Goal: Check status: Check status

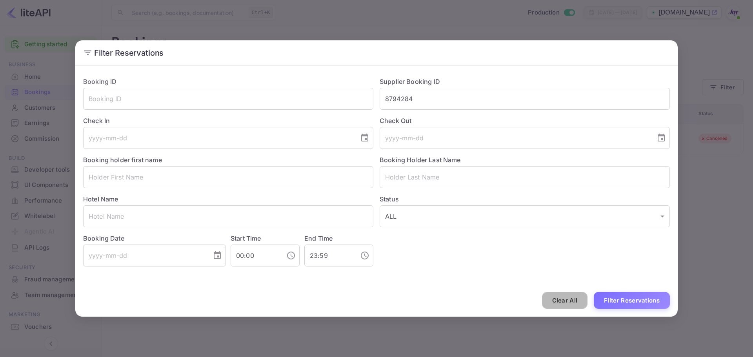
click at [565, 300] on button "Clear All" at bounding box center [565, 300] width 46 height 17
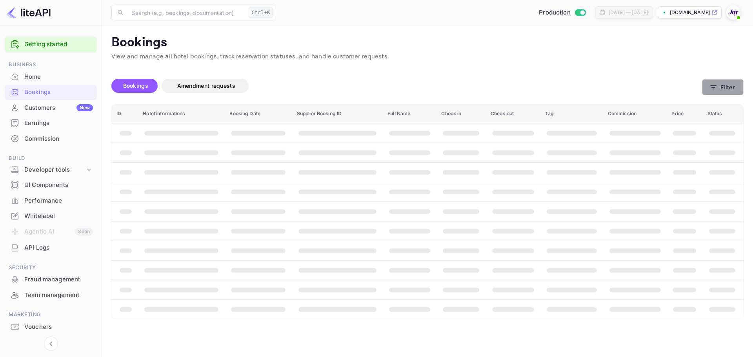
click at [733, 91] on button "Filter" at bounding box center [723, 87] width 42 height 16
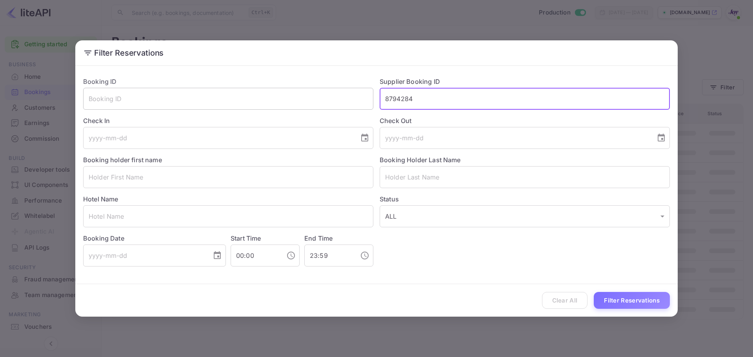
drag, startPoint x: 366, startPoint y: 104, endPoint x: 311, endPoint y: 104, distance: 55.7
click at [311, 104] on div "Booking ID ​ Supplier Booking ID 8794284 ​ Check In ​ Check Out ​ Booking holde…" at bounding box center [373, 169] width 593 height 196
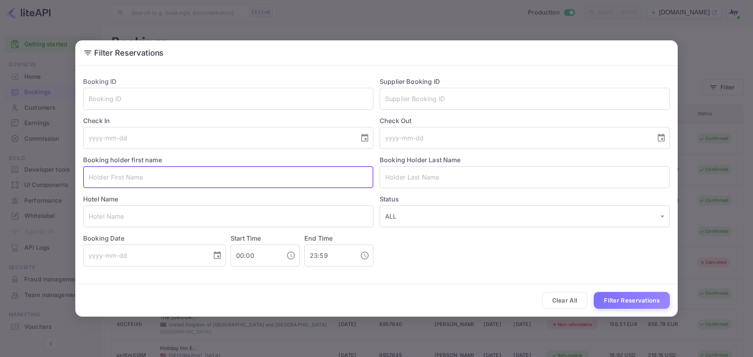
click at [163, 180] on input "text" at bounding box center [228, 177] width 290 height 22
paste input "[PERSON_NAME]"
click at [125, 177] on input "[PERSON_NAME]" at bounding box center [228, 177] width 290 height 22
type input "[PERSON_NAME]"
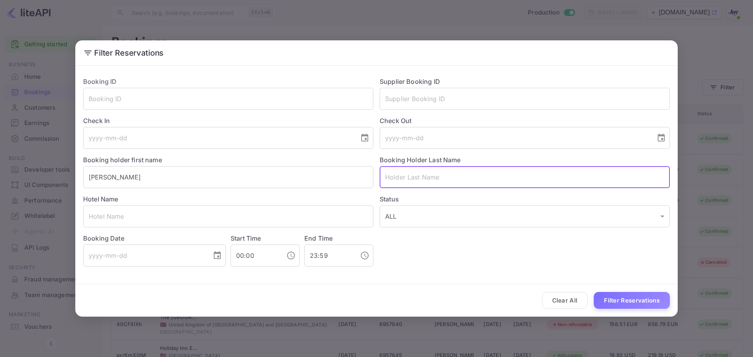
click at [421, 181] on input "text" at bounding box center [525, 177] width 290 height 22
paste input "[PERSON_NAME]"
type input "[PERSON_NAME]"
click at [608, 298] on button "Filter Reservations" at bounding box center [632, 300] width 76 height 17
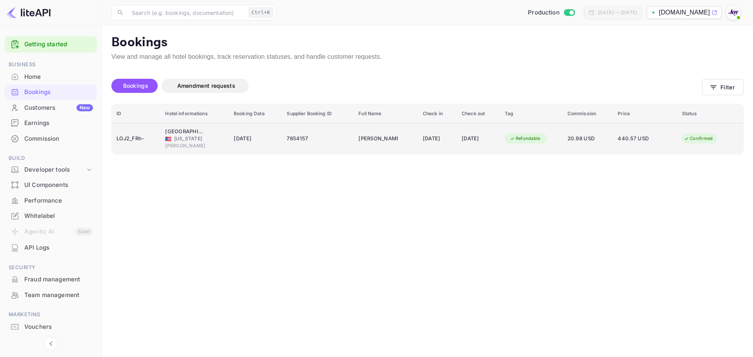
click at [268, 153] on td "[DATE]" at bounding box center [255, 138] width 53 height 31
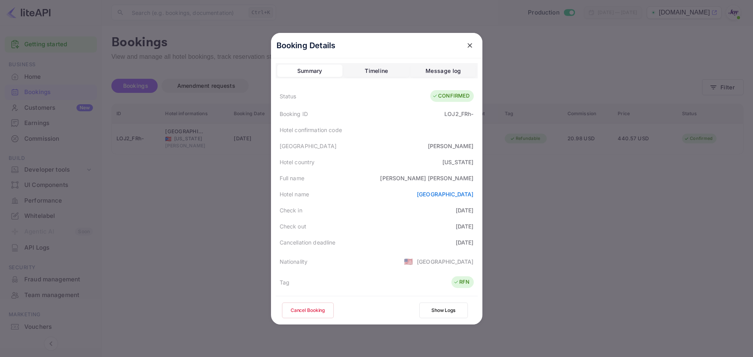
click at [230, 188] on div at bounding box center [376, 178] width 753 height 357
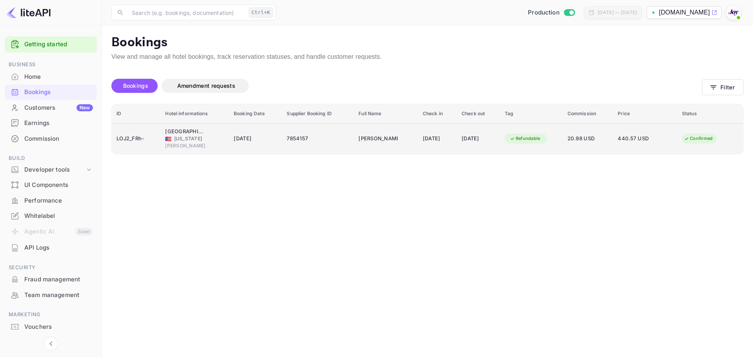
click at [314, 146] on td "7854157" at bounding box center [318, 138] width 72 height 31
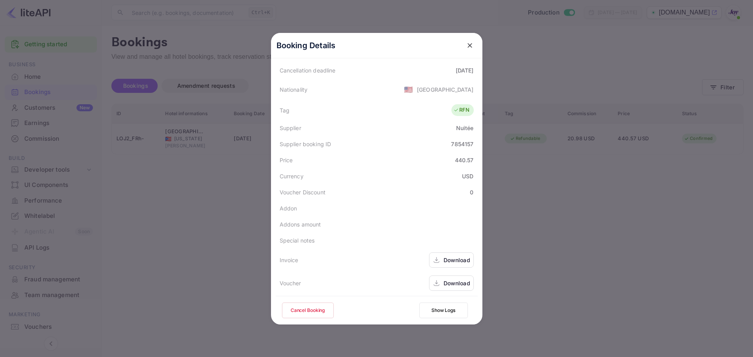
scroll to position [174, 0]
click at [459, 261] on div "Download" at bounding box center [457, 258] width 27 height 8
click at [446, 282] on div "Download" at bounding box center [457, 281] width 27 height 8
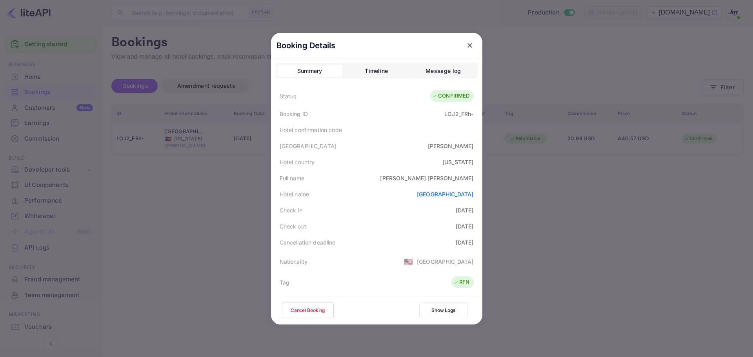
drag, startPoint x: 526, startPoint y: 68, endPoint x: 507, endPoint y: 67, distance: 18.5
click at [526, 68] on div at bounding box center [376, 178] width 753 height 357
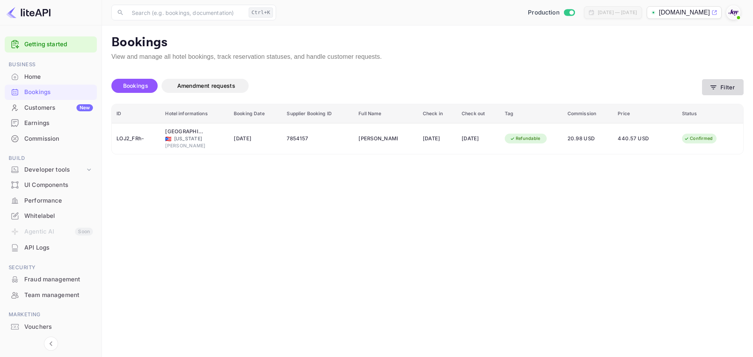
click at [722, 87] on button "Filter" at bounding box center [723, 87] width 42 height 16
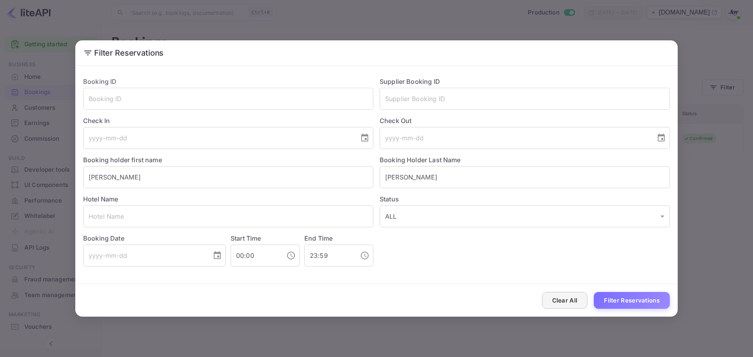
click at [570, 301] on button "Clear All" at bounding box center [565, 300] width 46 height 17
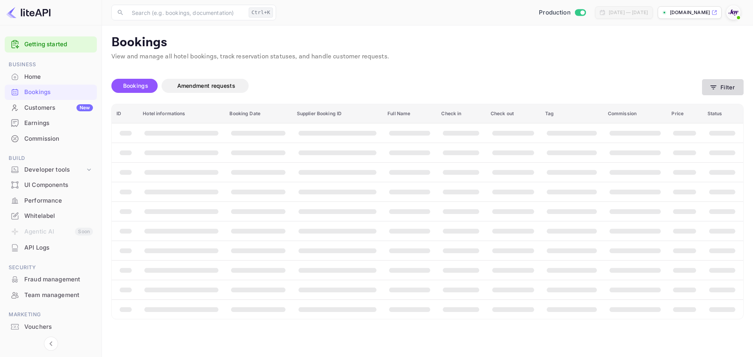
click at [724, 89] on button "Filter" at bounding box center [723, 87] width 42 height 16
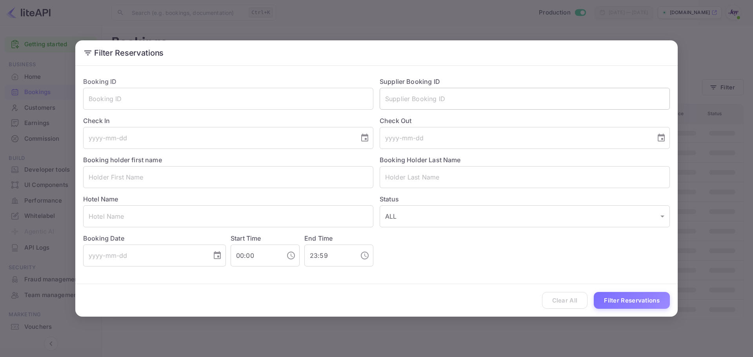
click at [422, 100] on input "text" at bounding box center [525, 99] width 290 height 22
paste input "8536520"
type input "8536520"
click at [618, 300] on button "Filter Reservations" at bounding box center [632, 300] width 76 height 17
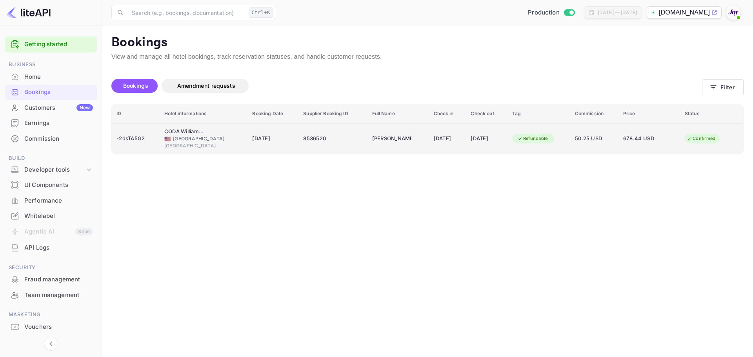
click at [145, 145] on div "-2dsTA5G2" at bounding box center [136, 139] width 38 height 13
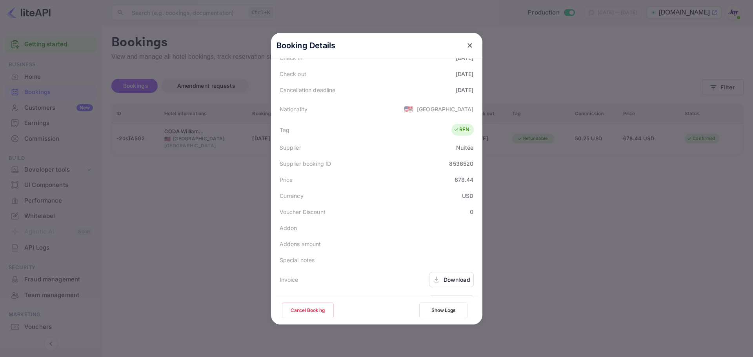
scroll to position [174, 0]
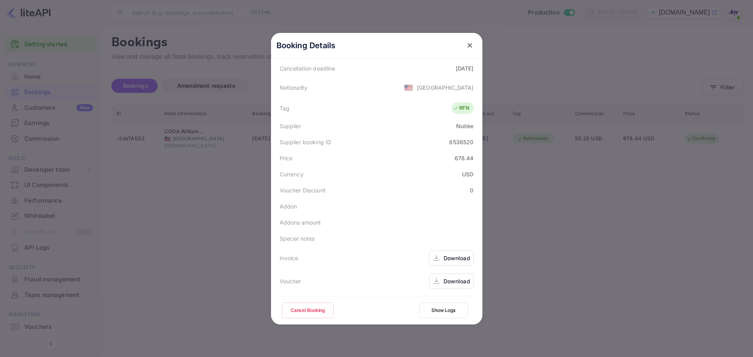
click at [459, 257] on div "Download" at bounding box center [457, 258] width 27 height 8
click at [447, 282] on div "Download" at bounding box center [457, 281] width 27 height 8
click at [537, 65] on div at bounding box center [376, 178] width 753 height 357
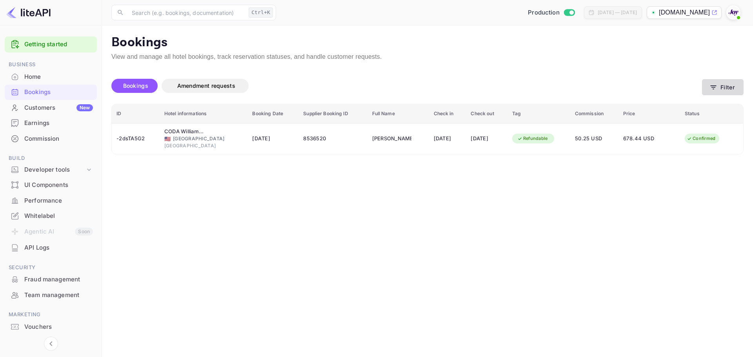
click at [722, 91] on button "Filter" at bounding box center [723, 87] width 42 height 16
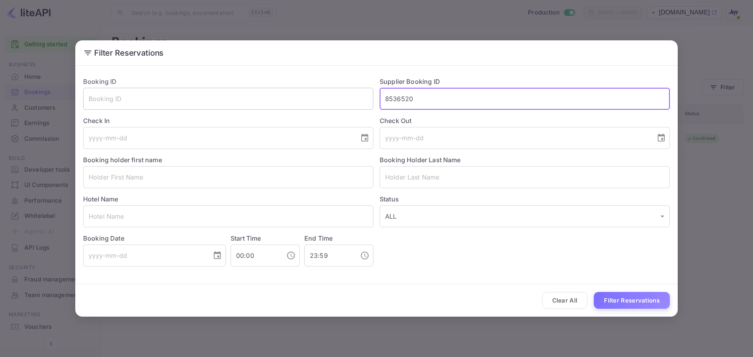
drag, startPoint x: 436, startPoint y: 102, endPoint x: 320, endPoint y: 109, distance: 116.4
click at [320, 109] on div "Booking ID ​ Supplier Booking ID 8536520 ​ Check In ​ Check Out ​ Booking holde…" at bounding box center [373, 169] width 593 height 196
paste input "94470"
type input "8944700"
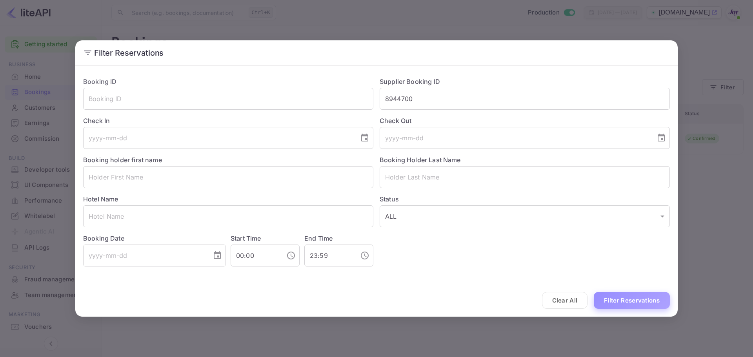
click at [621, 298] on button "Filter Reservations" at bounding box center [632, 300] width 76 height 17
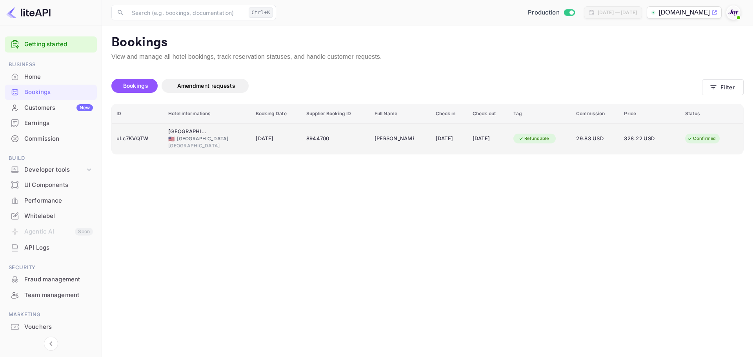
click at [346, 146] on td "8944700" at bounding box center [336, 138] width 68 height 31
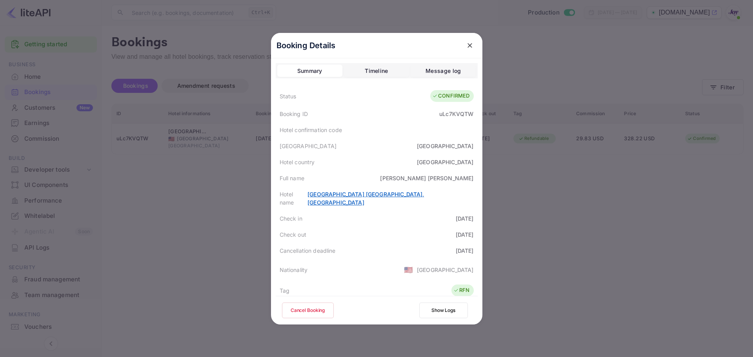
click at [424, 194] on link "[GEOGRAPHIC_DATA] [GEOGRAPHIC_DATA], [GEOGRAPHIC_DATA]" at bounding box center [366, 198] width 117 height 15
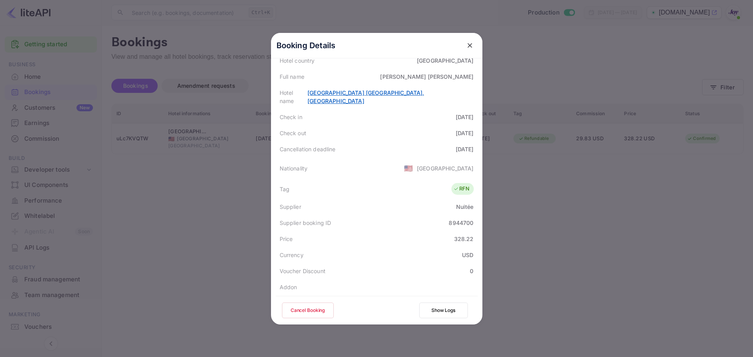
scroll to position [118, 0]
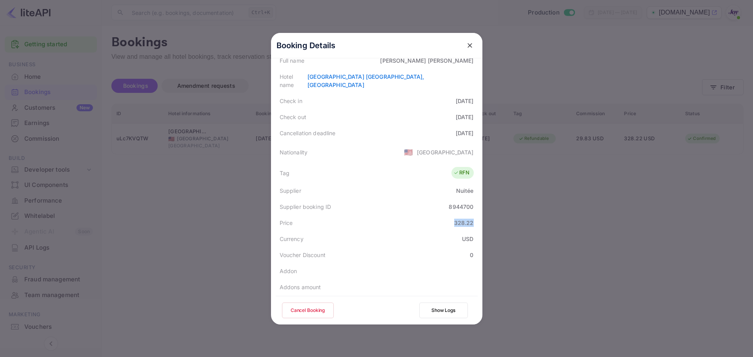
drag, startPoint x: 450, startPoint y: 216, endPoint x: 474, endPoint y: 214, distance: 23.6
click at [474, 215] on div "Price 328.22" at bounding box center [377, 223] width 202 height 16
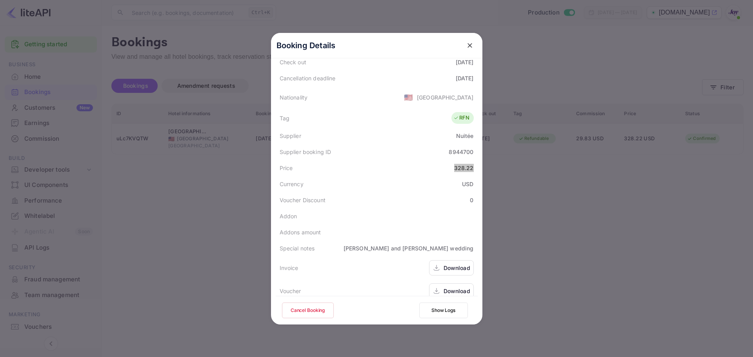
scroll to position [174, 0]
click at [457, 262] on div "Download" at bounding box center [457, 266] width 27 height 8
click at [447, 286] on div "Download" at bounding box center [457, 290] width 27 height 8
click at [235, 212] on div at bounding box center [376, 178] width 753 height 357
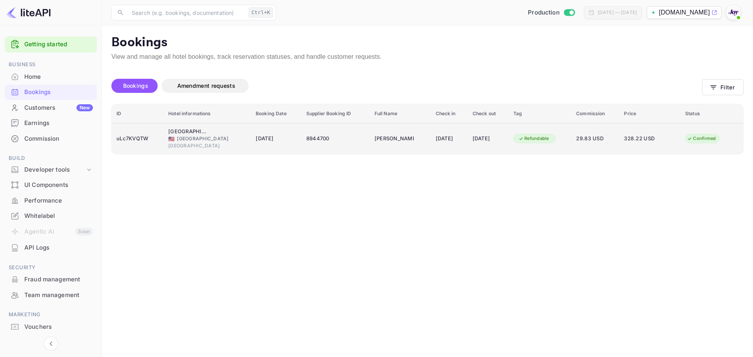
click at [370, 140] on td "[PERSON_NAME]" at bounding box center [400, 138] width 61 height 31
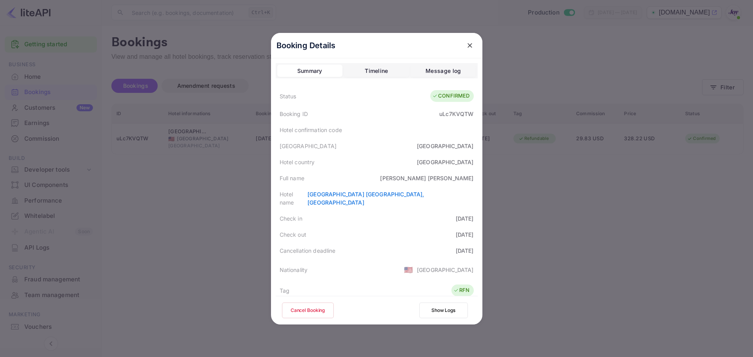
scroll to position [39, 0]
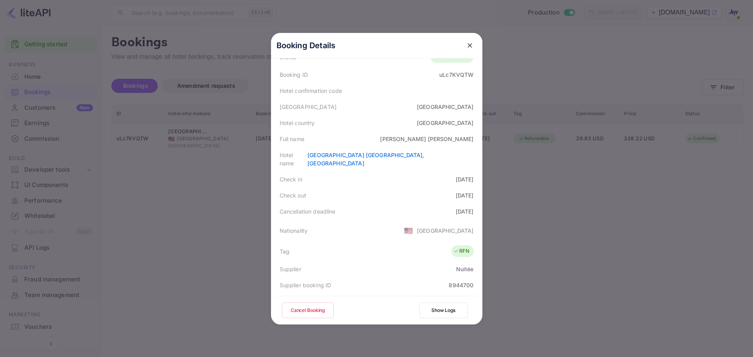
drag, startPoint x: 593, startPoint y: 246, endPoint x: 432, endPoint y: 52, distance: 251.9
click at [593, 245] on div at bounding box center [376, 178] width 753 height 357
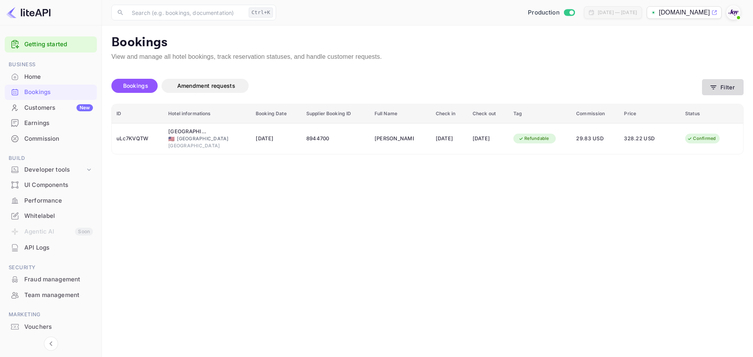
click at [726, 89] on button "Filter" at bounding box center [723, 87] width 42 height 16
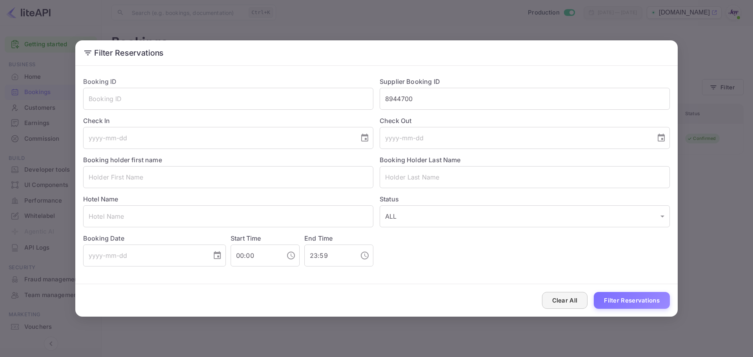
drag, startPoint x: 570, startPoint y: 299, endPoint x: 556, endPoint y: 293, distance: 15.1
click at [570, 299] on button "Clear All" at bounding box center [565, 300] width 46 height 17
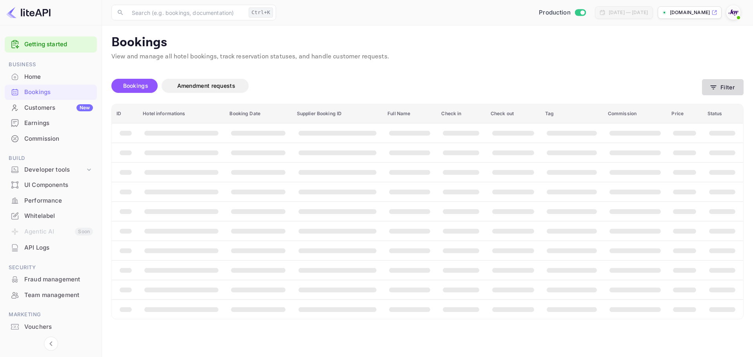
click at [727, 86] on button "Filter" at bounding box center [723, 87] width 42 height 16
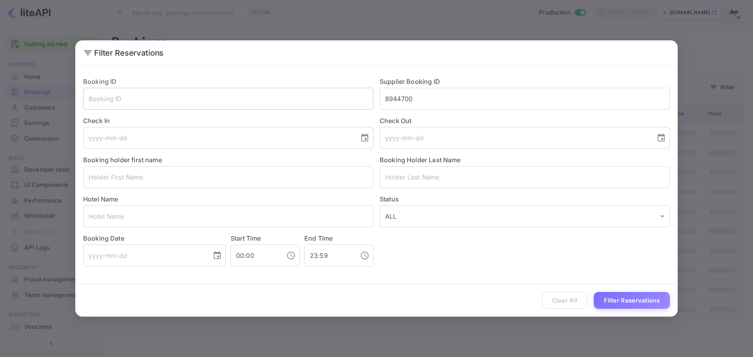
drag, startPoint x: 370, startPoint y: 96, endPoint x: 328, endPoint y: 97, distance: 42.0
click at [329, 97] on div "Booking ID ​ Supplier Booking ID 8944700 ​ Check In ​ Check Out ​ Booking holde…" at bounding box center [373, 169] width 593 height 196
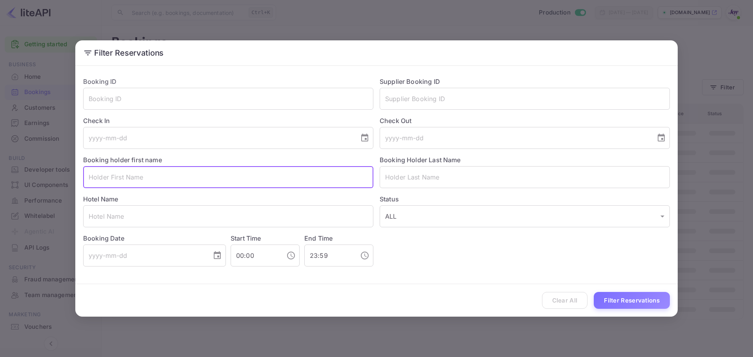
click at [117, 177] on input "text" at bounding box center [228, 177] width 290 height 22
paste input "[PERSON_NAME]"
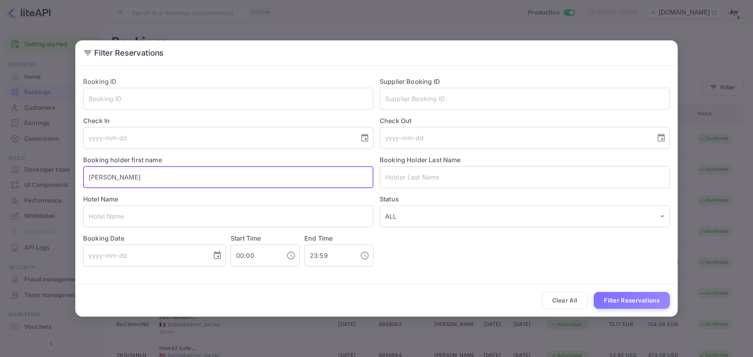
click at [152, 178] on input "[PERSON_NAME]" at bounding box center [228, 177] width 290 height 22
type input "[PERSON_NAME] [PERSON_NAME]"
drag, startPoint x: 411, startPoint y: 179, endPoint x: 409, endPoint y: 183, distance: 4.7
click at [411, 179] on input "text" at bounding box center [525, 177] width 290 height 22
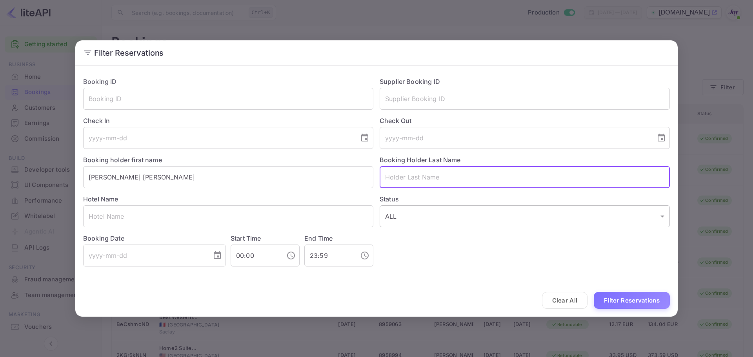
paste input "Bacaltos"
type input "Bacaltos"
click at [632, 303] on button "Filter Reservations" at bounding box center [632, 300] width 76 height 17
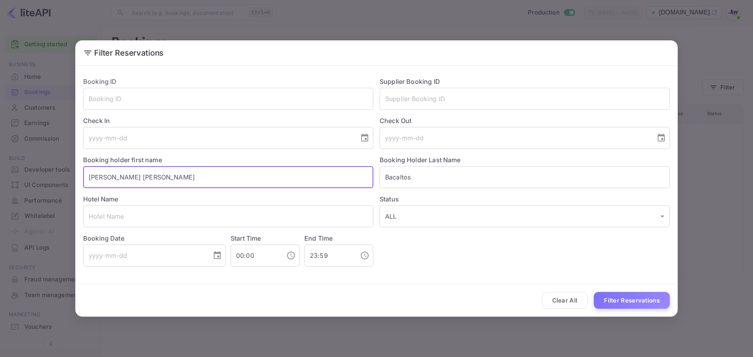
drag, startPoint x: 166, startPoint y: 179, endPoint x: 35, endPoint y: 181, distance: 131.1
click at [35, 181] on div "Filter Reservations Booking ID ​ Supplier Booking ID ​ Check In ​ Check Out ​ B…" at bounding box center [376, 178] width 753 height 357
click at [614, 298] on button "Filter Reservations" at bounding box center [632, 300] width 76 height 17
